Goal: Find specific page/section: Find specific page/section

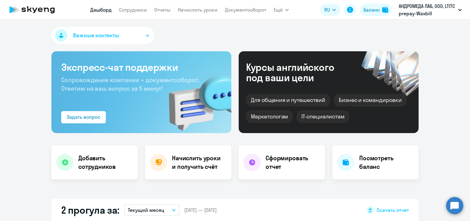
select select "30"
click at [133, 12] on link "Сотрудники" at bounding box center [133, 10] width 28 height 6
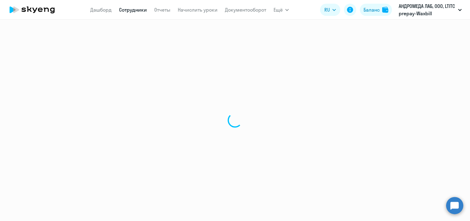
select select "30"
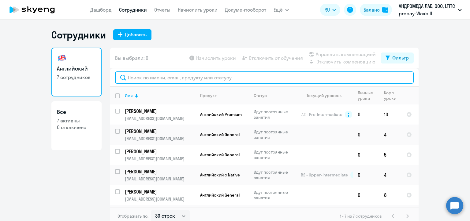
click at [153, 80] on input "text" at bounding box center [264, 78] width 298 height 12
paste input "Ефимов"
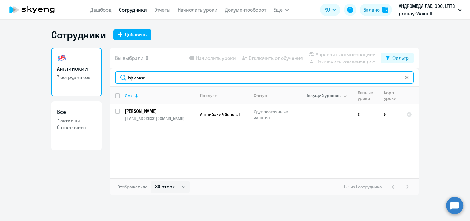
type input "Ефимов"
